Goal: Task Accomplishment & Management: Use online tool/utility

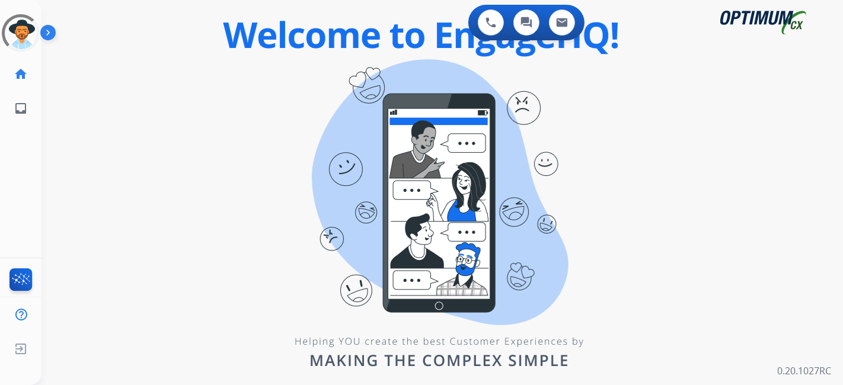
click at [517, 251] on div "0 Voice Interactions 0 Chat Interactions 0 Email Interactions swap_horiz Break …" at bounding box center [443, 192] width 802 height 385
click at [309, 126] on div "0 Voice Interactions 0 Chat Interactions 0 Email Interactions swap_horiz Break …" at bounding box center [443, 192] width 802 height 385
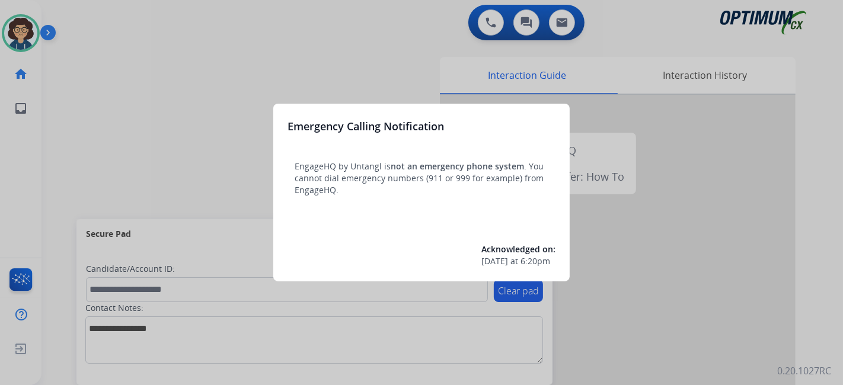
click at [95, 208] on div at bounding box center [421, 192] width 843 height 385
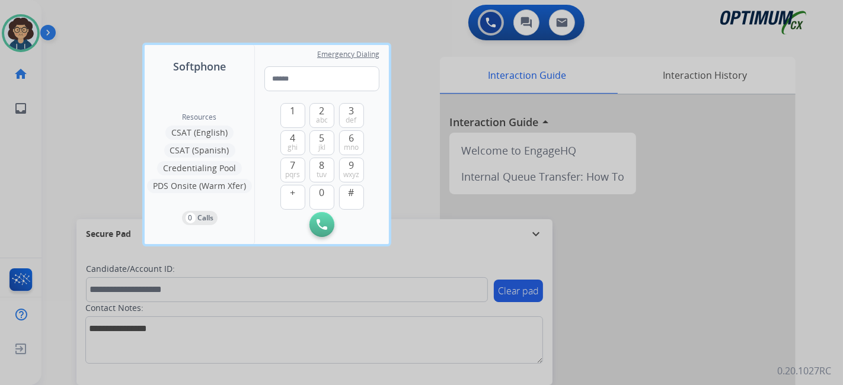
click at [66, 184] on div at bounding box center [421, 192] width 843 height 385
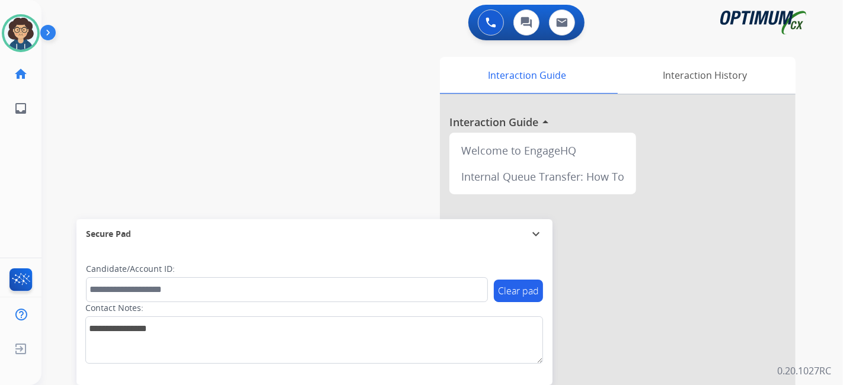
click at [203, 135] on div "swap_horiz Break voice bridge close_fullscreen Connect 3-Way Call merge_type Se…" at bounding box center [428, 290] width 773 height 495
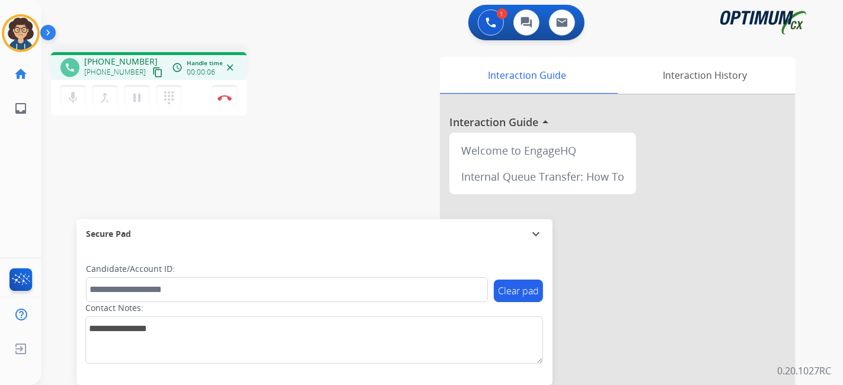
click at [152, 71] on mat-icon "content_copy" at bounding box center [157, 72] width 11 height 11
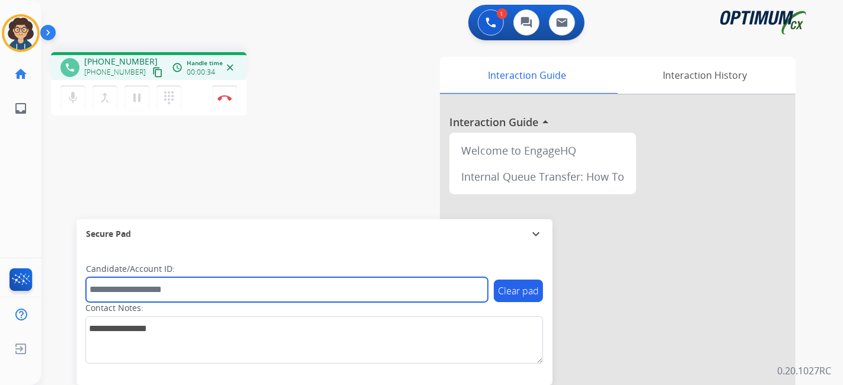
click at [161, 298] on input "text" at bounding box center [287, 290] width 402 height 25
paste input "*******"
type input "*******"
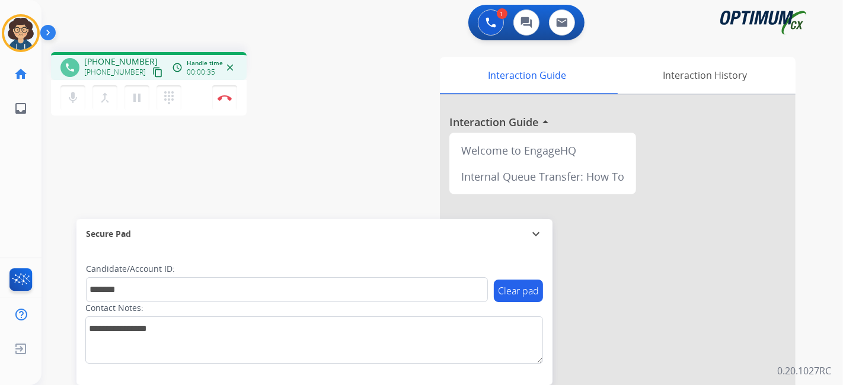
click at [214, 151] on div "phone [PHONE_NUMBER] [PHONE_NUMBER] content_copy access_time Call metrics Queue…" at bounding box center [428, 290] width 773 height 495
click at [221, 101] on button "Disconnect" at bounding box center [224, 97] width 25 height 25
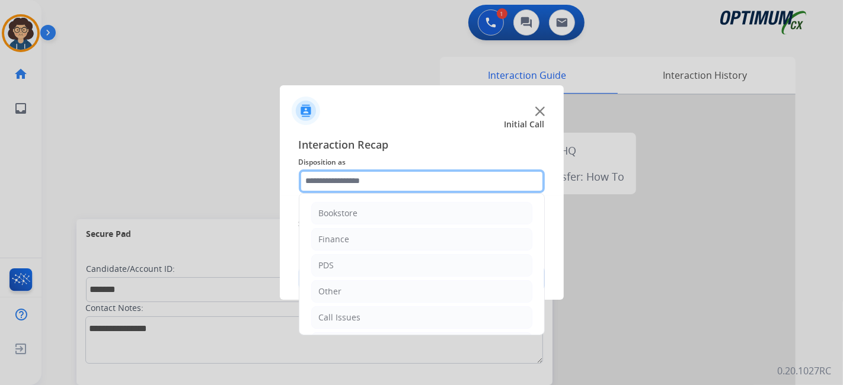
click at [397, 183] on input "text" at bounding box center [422, 182] width 246 height 24
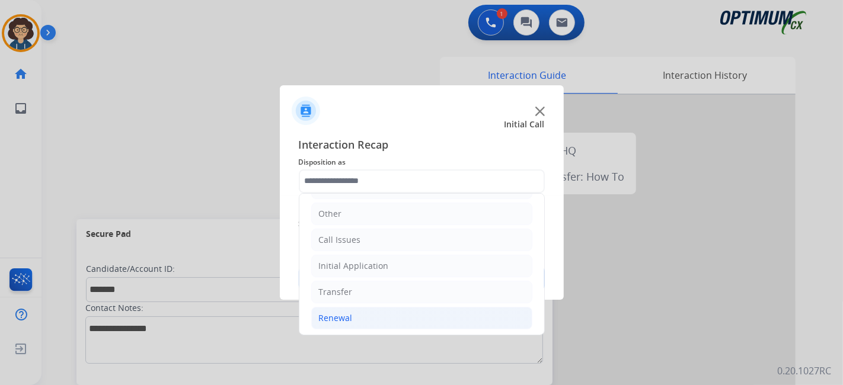
click at [396, 307] on li "Renewal" at bounding box center [421, 318] width 221 height 23
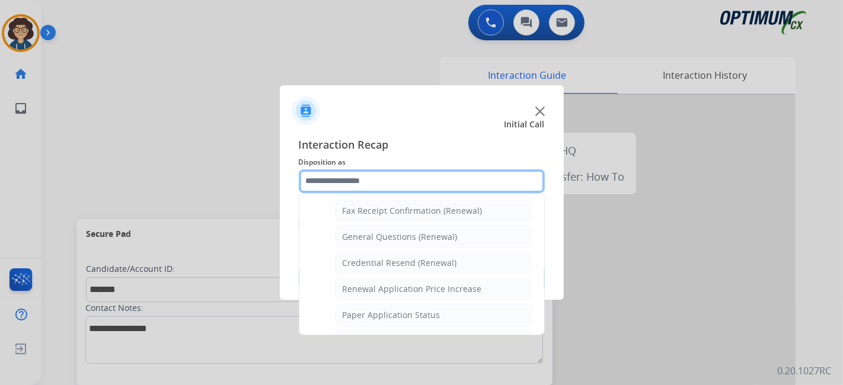
scroll to position [305, 0]
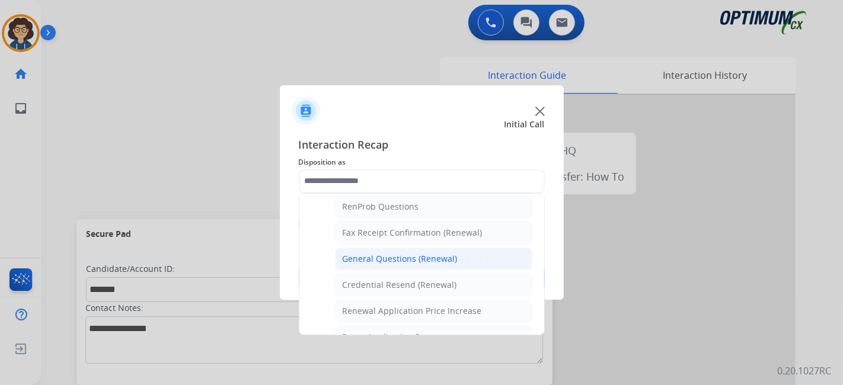
click at [484, 257] on li "General Questions (Renewal)" at bounding box center [433, 259] width 197 height 23
type input "**********"
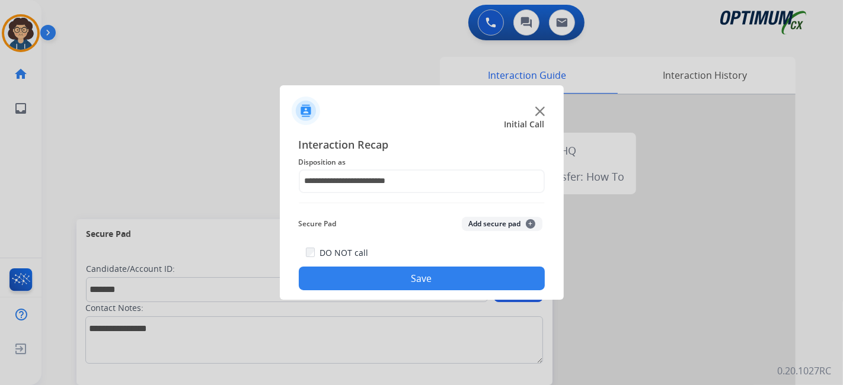
click at [499, 228] on button "Add secure pad +" at bounding box center [502, 224] width 81 height 14
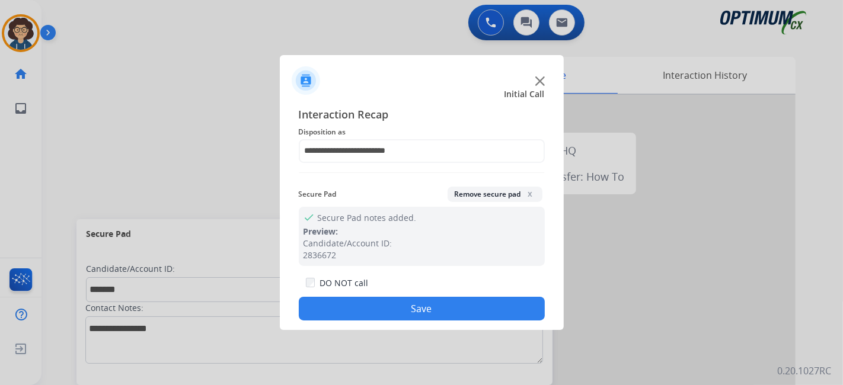
click at [438, 311] on button "Save" at bounding box center [422, 309] width 246 height 24
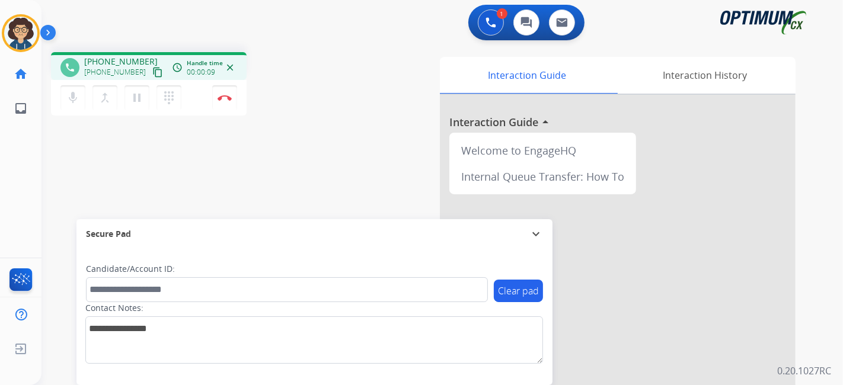
click at [152, 71] on mat-icon "content_copy" at bounding box center [157, 72] width 11 height 11
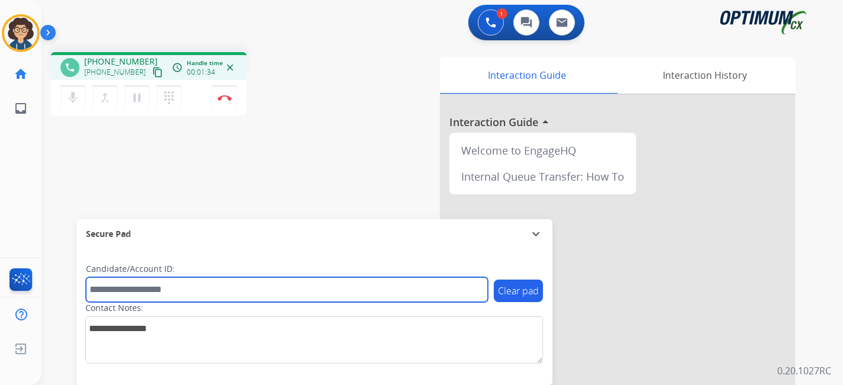
click at [212, 291] on input "text" at bounding box center [287, 290] width 402 height 25
paste input "*******"
type input "*******"
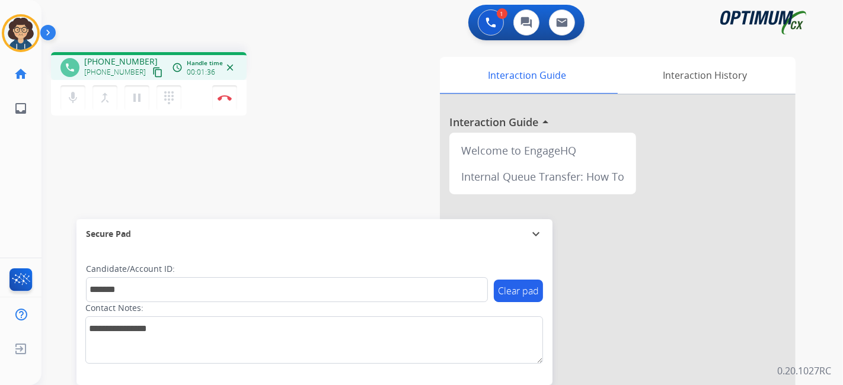
click at [286, 168] on div "phone [PHONE_NUMBER] [PHONE_NUMBER] content_copy access_time Call metrics Queue…" at bounding box center [428, 290] width 773 height 495
drag, startPoint x: 300, startPoint y: 119, endPoint x: 421, endPoint y: 2, distance: 168.6
click at [305, 119] on div "phone [PHONE_NUMBER] [PHONE_NUMBER] content_copy access_time Call metrics Queue…" at bounding box center [428, 290] width 773 height 495
click at [138, 96] on mat-icon "pause" at bounding box center [137, 98] width 14 height 14
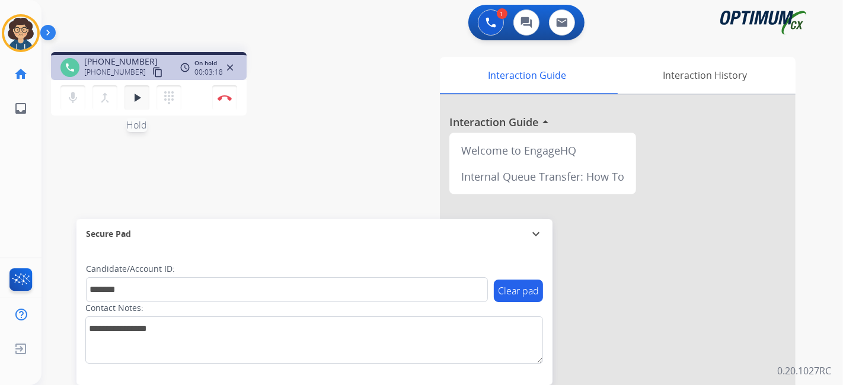
click at [136, 98] on mat-icon "play_arrow" at bounding box center [137, 98] width 14 height 14
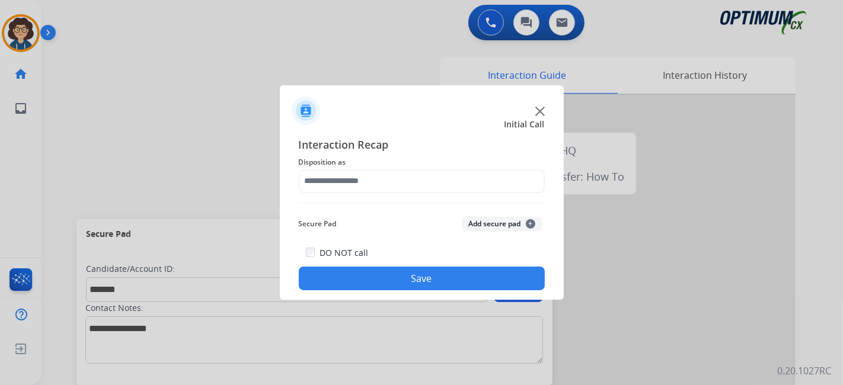
click at [229, 99] on div at bounding box center [421, 192] width 843 height 385
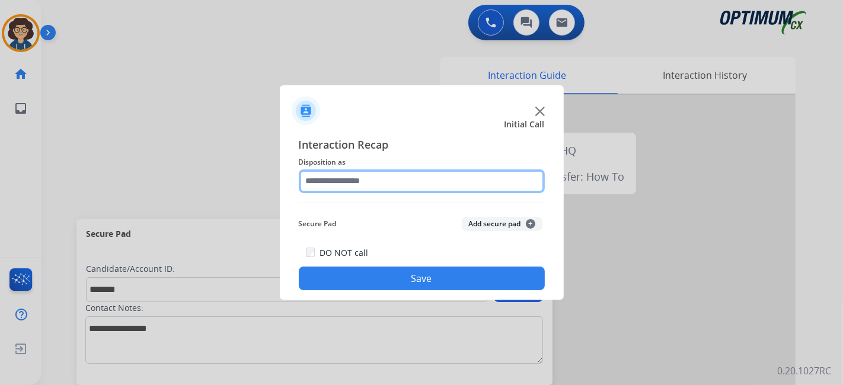
click at [398, 183] on input "text" at bounding box center [422, 182] width 246 height 24
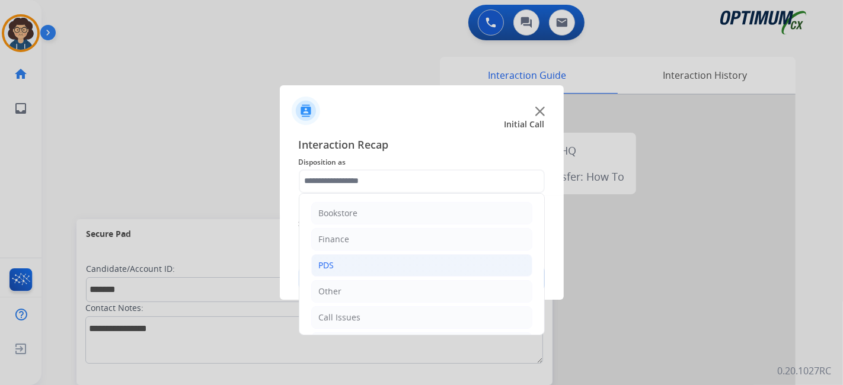
click at [413, 263] on li "PDS" at bounding box center [421, 265] width 221 height 23
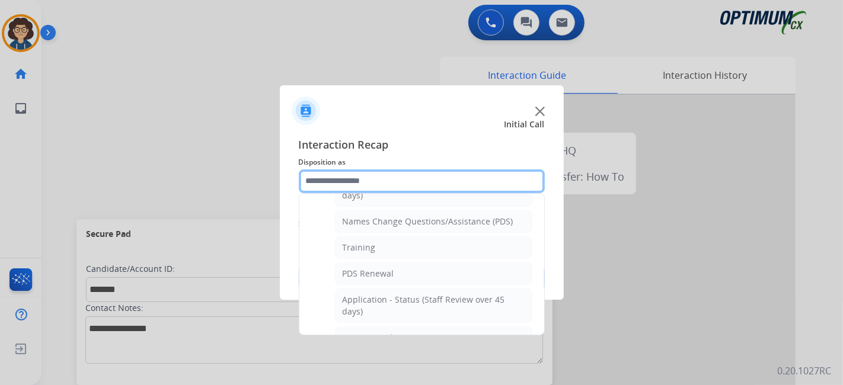
scroll to position [118, 0]
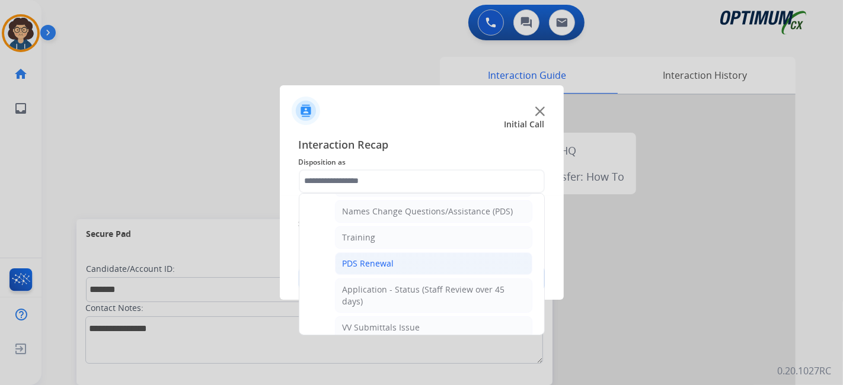
click at [448, 258] on li "PDS Renewal" at bounding box center [433, 264] width 197 height 23
type input "**********"
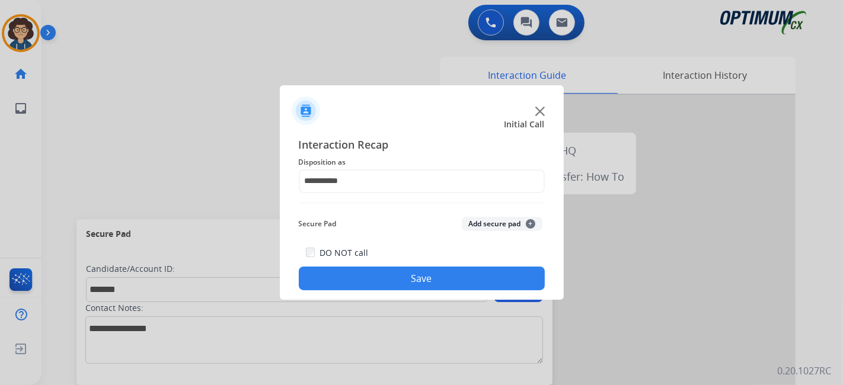
click at [500, 210] on div "**********" at bounding box center [422, 213] width 246 height 155
click at [496, 224] on button "Add secure pad +" at bounding box center [502, 224] width 81 height 14
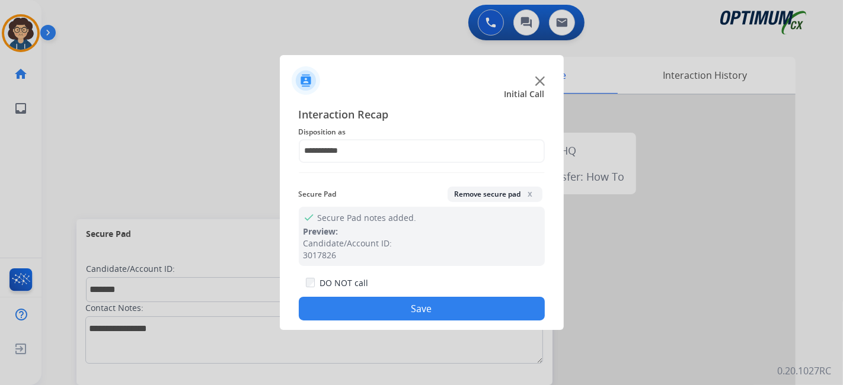
click at [419, 299] on button "Save" at bounding box center [422, 309] width 246 height 24
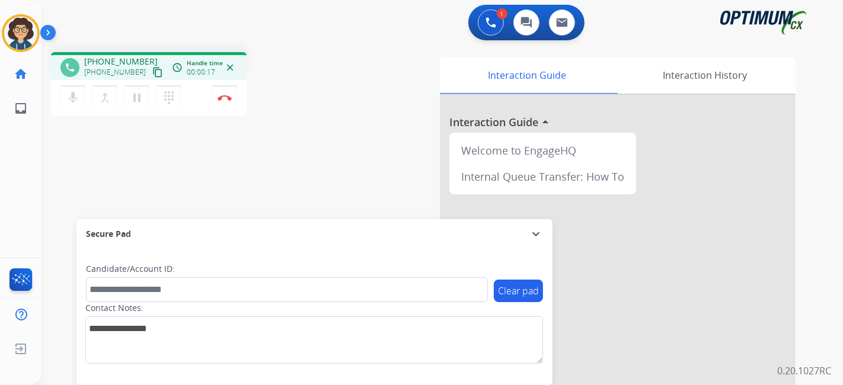
click at [152, 68] on mat-icon "content_copy" at bounding box center [157, 72] width 11 height 11
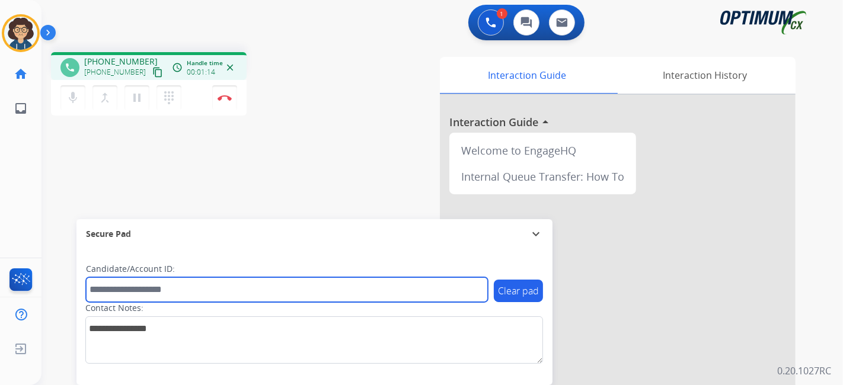
click at [202, 288] on input "text" at bounding box center [287, 290] width 402 height 25
paste input "*******"
type input "*******"
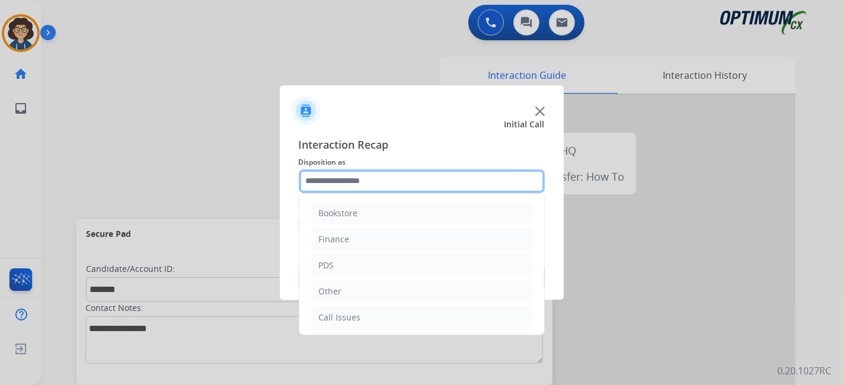
click at [414, 181] on input "text" at bounding box center [422, 182] width 246 height 24
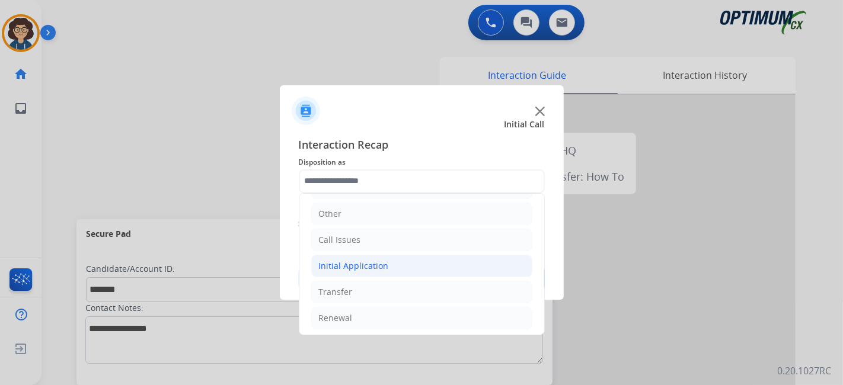
click at [428, 268] on li "Initial Application" at bounding box center [421, 266] width 221 height 23
drag, startPoint x: 544, startPoint y: 213, endPoint x: 546, endPoint y: 259, distance: 45.7
click at [546, 259] on div "Interaction Recap Disposition as Bookstore Finance PDS Other Call Issues Initia…" at bounding box center [422, 214] width 284 height 174
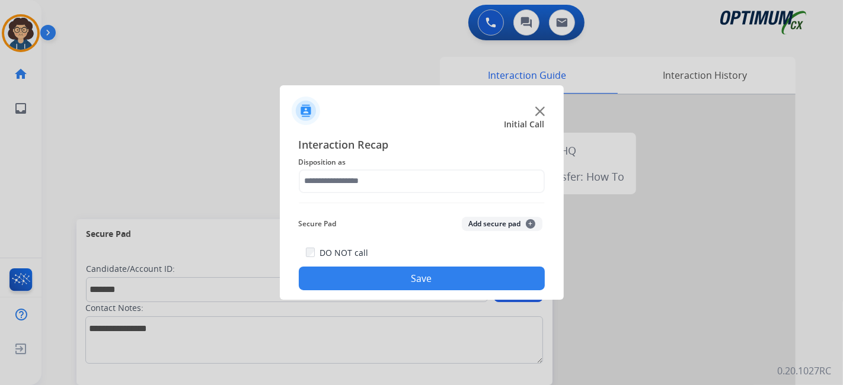
click at [544, 240] on div "Interaction Recap Disposition as Secure Pad Add secure pad + DO NOT call Save" at bounding box center [422, 213] width 246 height 155
click at [531, 224] on span "+" at bounding box center [530, 223] width 9 height 9
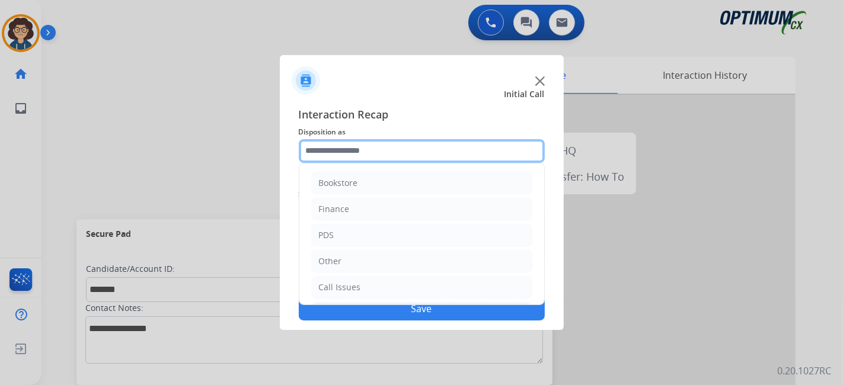
click at [522, 160] on input "text" at bounding box center [422, 151] width 246 height 24
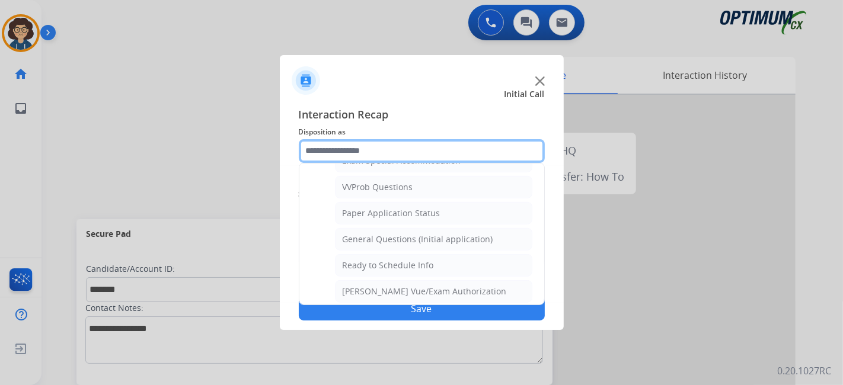
scroll to position [621, 0]
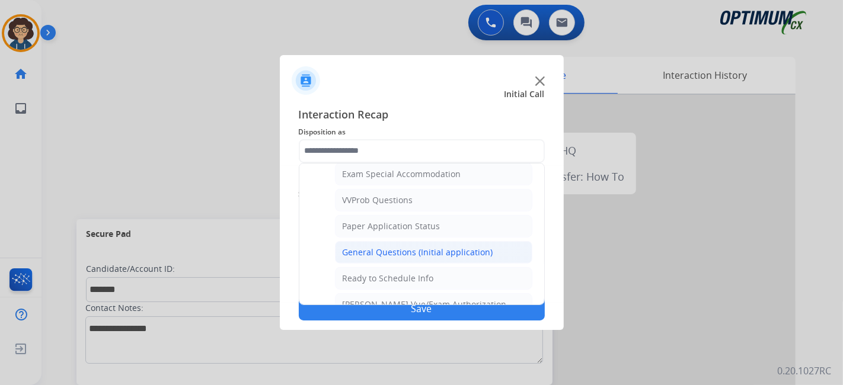
click at [475, 247] on div "General Questions (Initial application)" at bounding box center [418, 253] width 151 height 12
type input "**********"
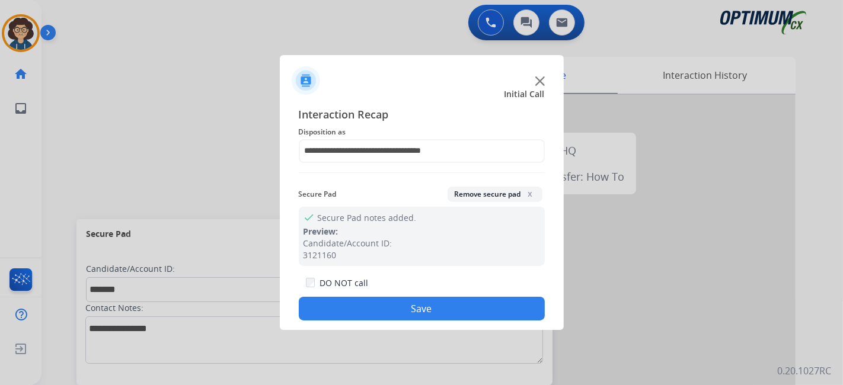
click at [427, 312] on button "Save" at bounding box center [422, 309] width 246 height 24
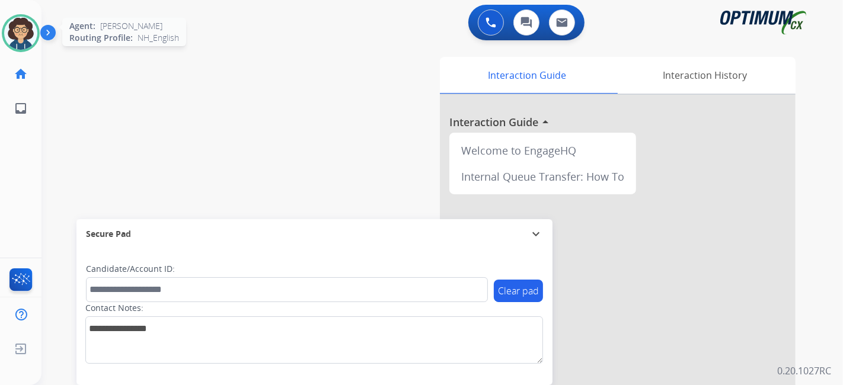
click at [24, 28] on img at bounding box center [20, 33] width 33 height 33
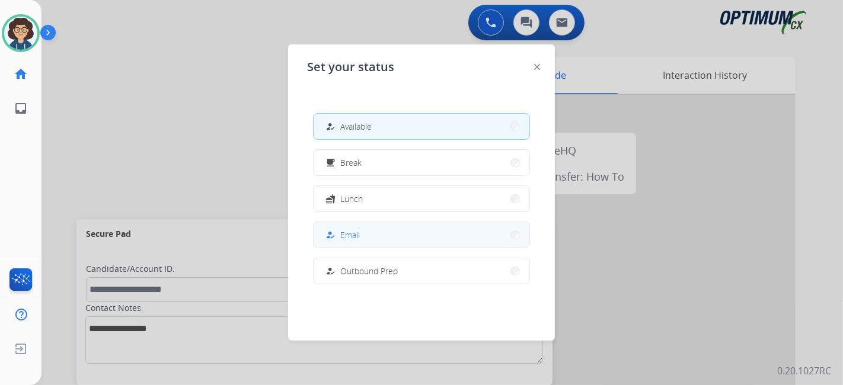
click at [393, 244] on button "how_to_reg Email" at bounding box center [422, 234] width 216 height 25
